Goal: Task Accomplishment & Management: Manage account settings

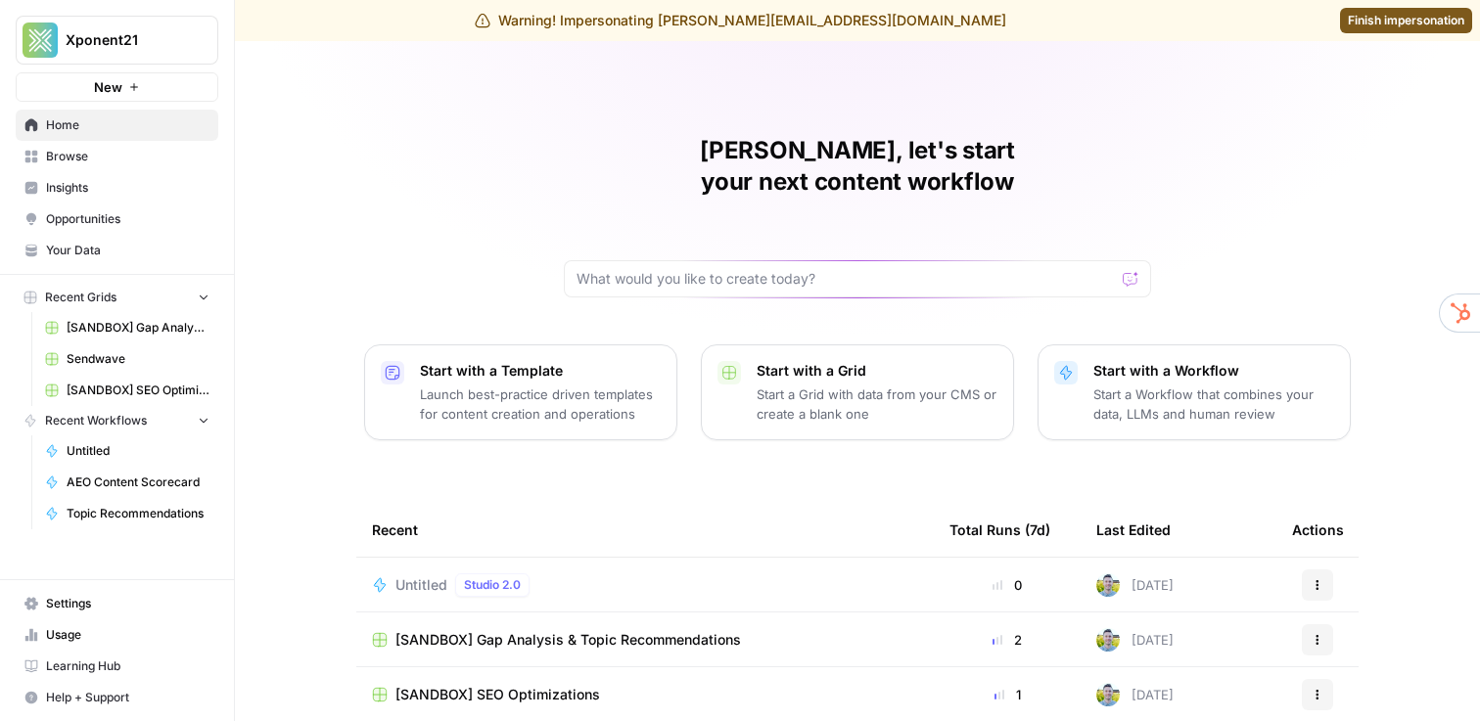
click at [290, 255] on div "[PERSON_NAME], let's start your next content workflow Start with a Template Lau…" at bounding box center [857, 507] width 1245 height 932
click at [108, 255] on span "Your Data" at bounding box center [127, 251] width 163 height 18
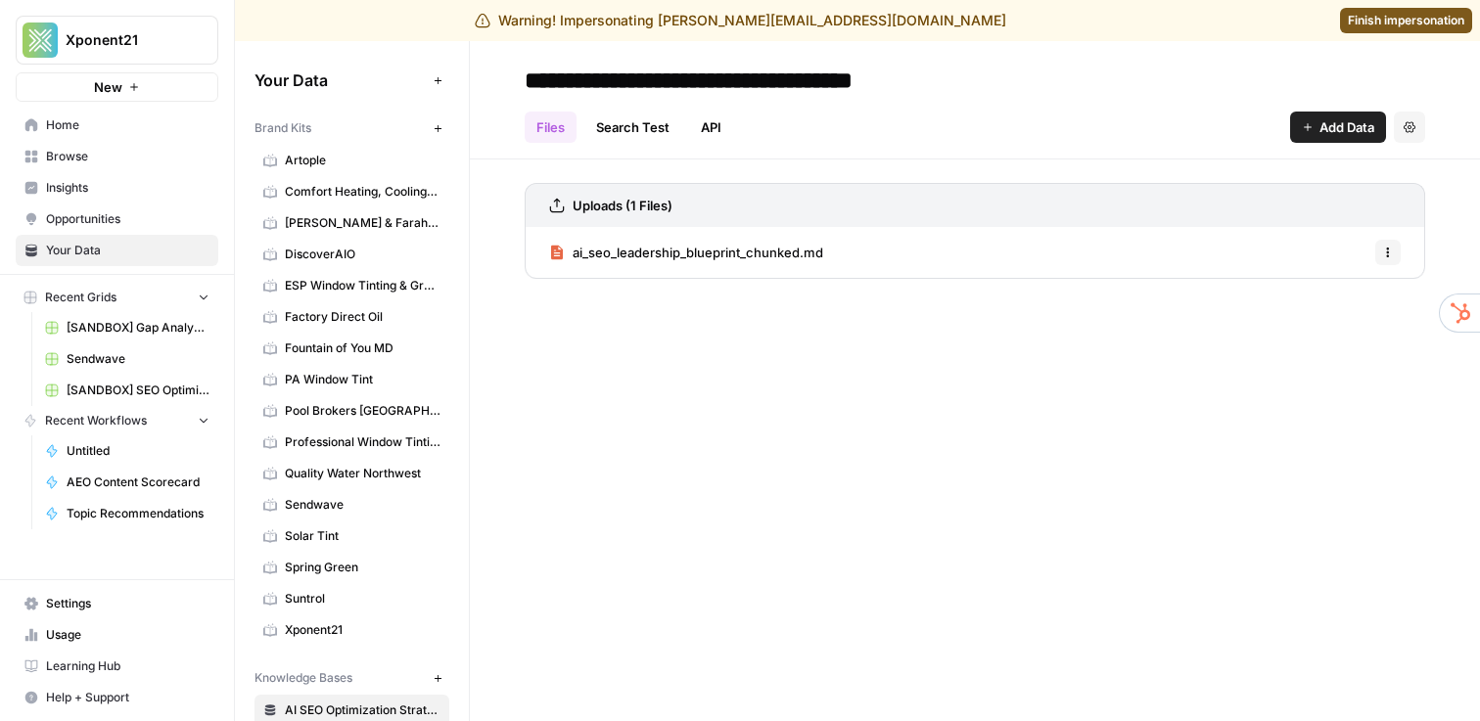
click at [90, 603] on span "Settings" at bounding box center [127, 604] width 163 height 18
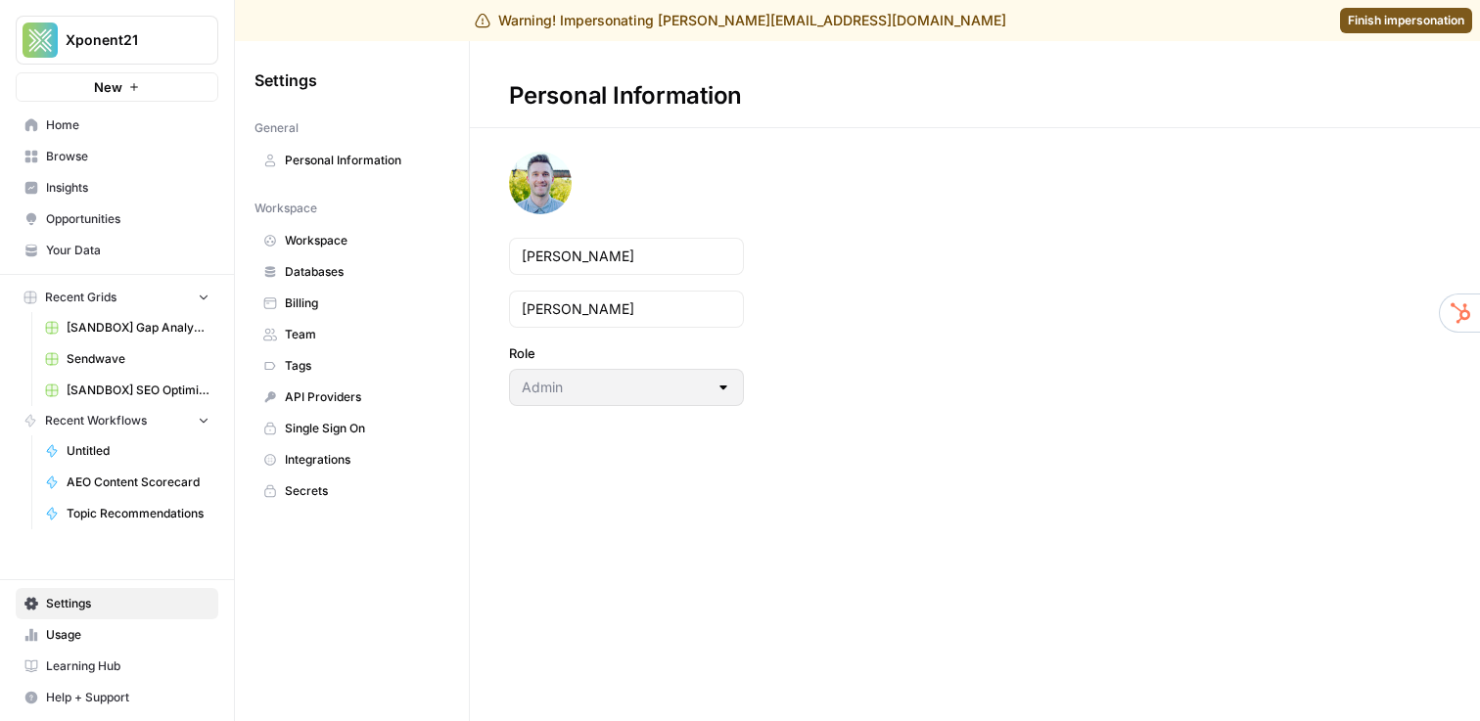
click at [331, 242] on span "Workspace" at bounding box center [363, 241] width 156 height 18
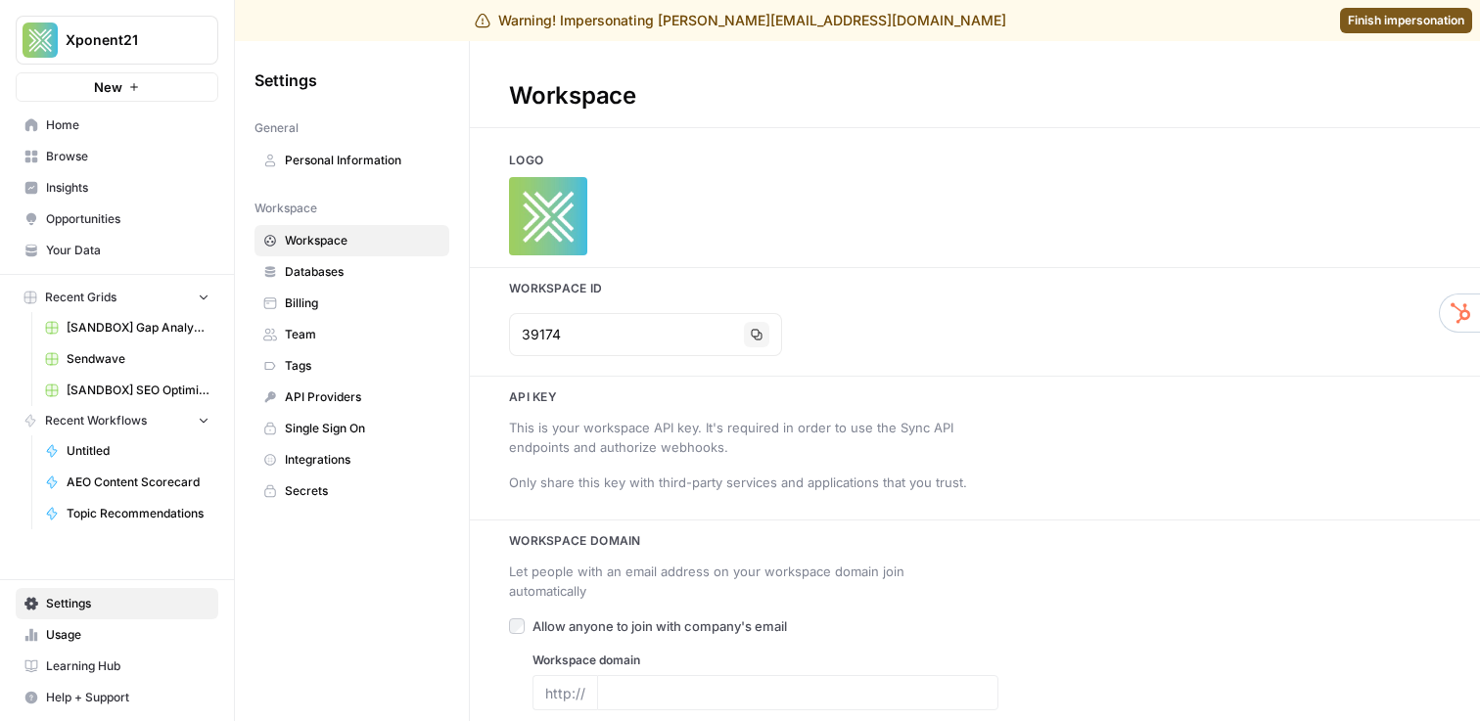
type input "[URL][DOMAIN_NAME]"
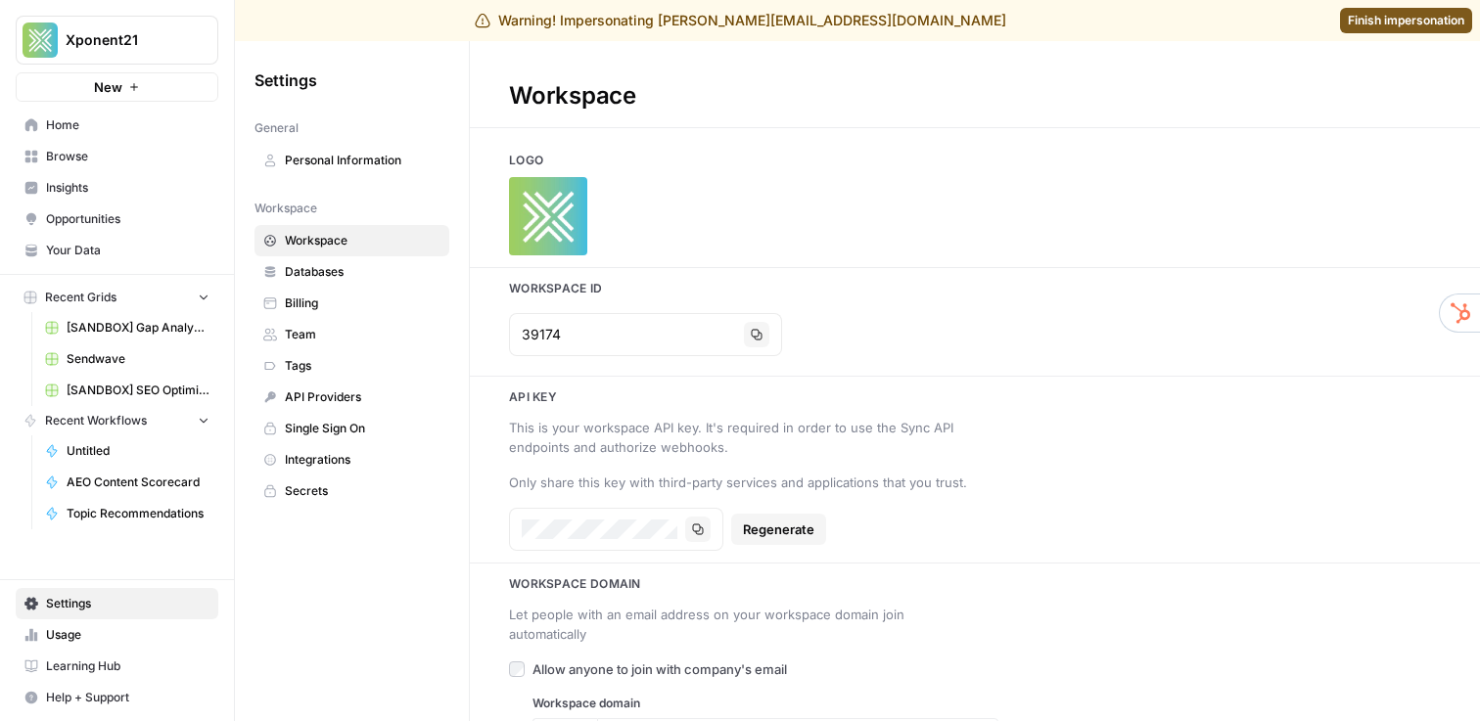
scroll to position [45, 0]
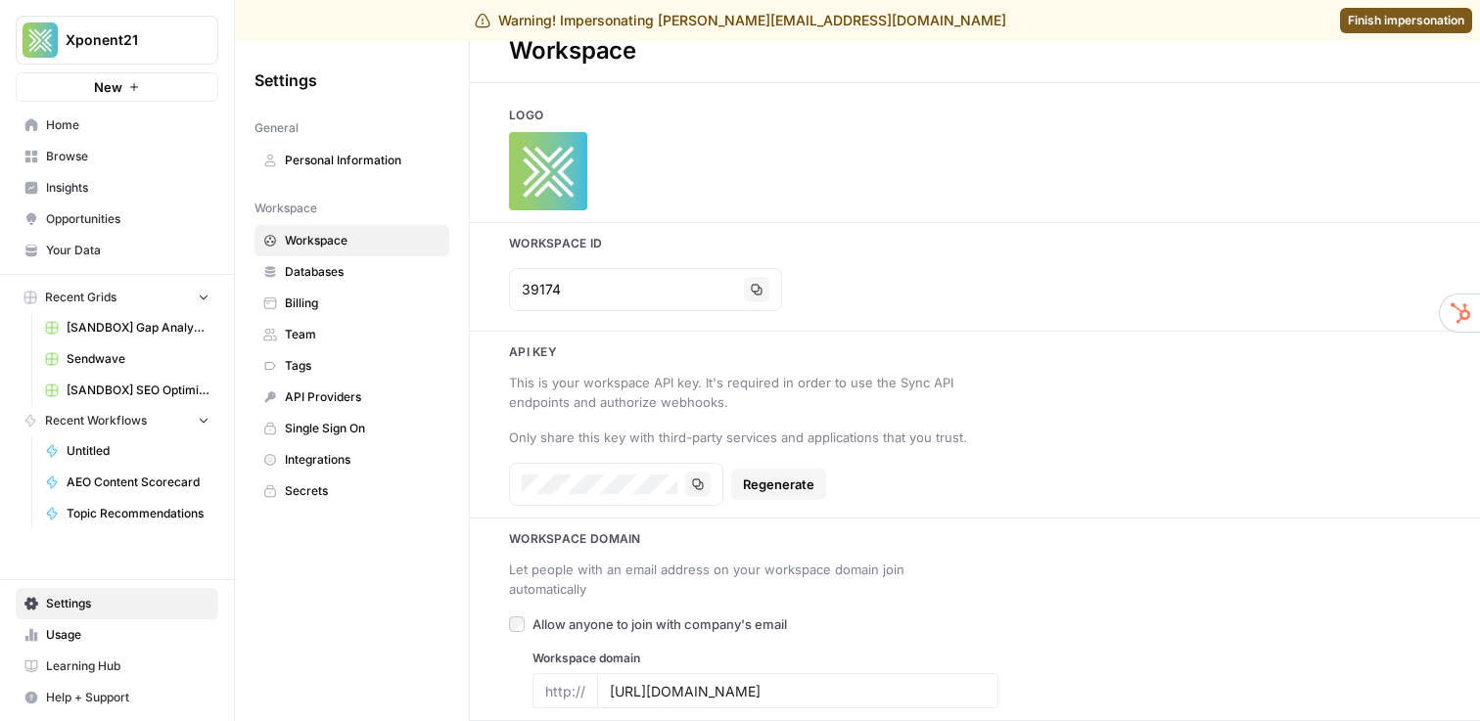
click at [350, 290] on link "Billing" at bounding box center [352, 303] width 195 height 31
